Goal: Transaction & Acquisition: Purchase product/service

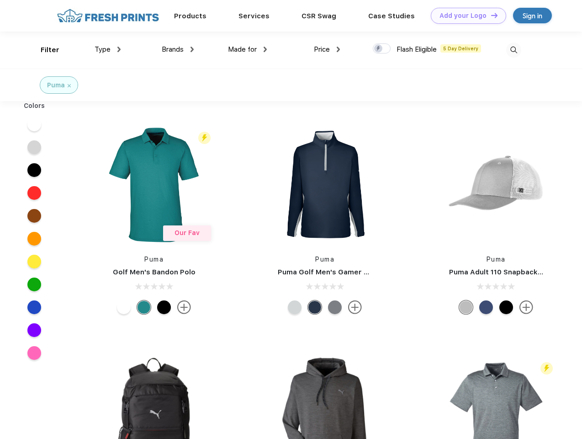
click at [465, 16] on link "Add your Logo Design Tool" at bounding box center [468, 16] width 75 height 16
click at [0, 0] on div "Design Tool" at bounding box center [0, 0] width 0 height 0
click at [491, 15] on link "Add your Logo Design Tool" at bounding box center [468, 16] width 75 height 16
click at [44, 50] on div "Filter" at bounding box center [50, 50] width 19 height 11
click at [108, 49] on span "Type" at bounding box center [103, 49] width 16 height 8
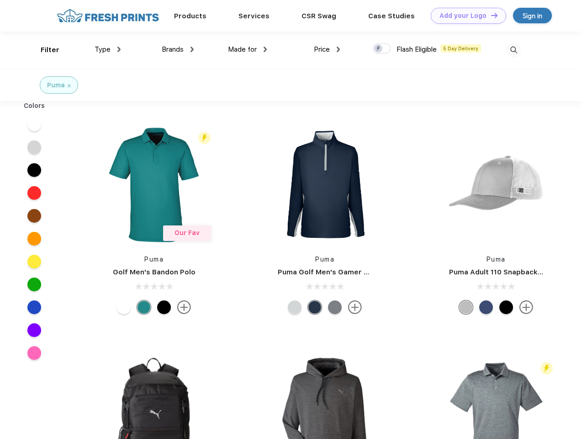
click at [178, 49] on span "Brands" at bounding box center [173, 49] width 22 height 8
click at [248, 49] on span "Made for" at bounding box center [242, 49] width 29 height 8
click at [327, 49] on span "Price" at bounding box center [322, 49] width 16 height 8
click at [382, 49] on div at bounding box center [382, 48] width 18 height 10
click at [379, 49] on input "checkbox" at bounding box center [376, 46] width 6 height 6
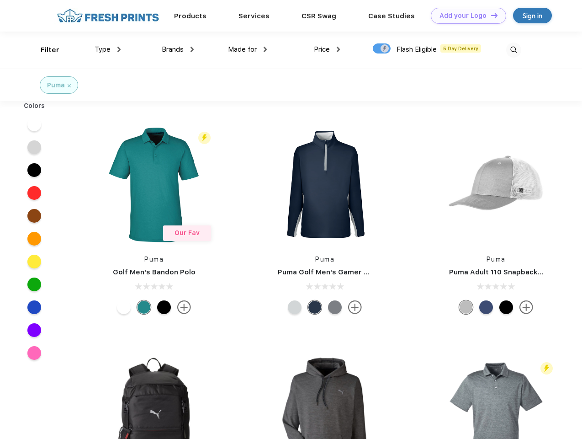
click at [514, 50] on img at bounding box center [514, 50] width 15 height 15
